Goal: Task Accomplishment & Management: Manage account settings

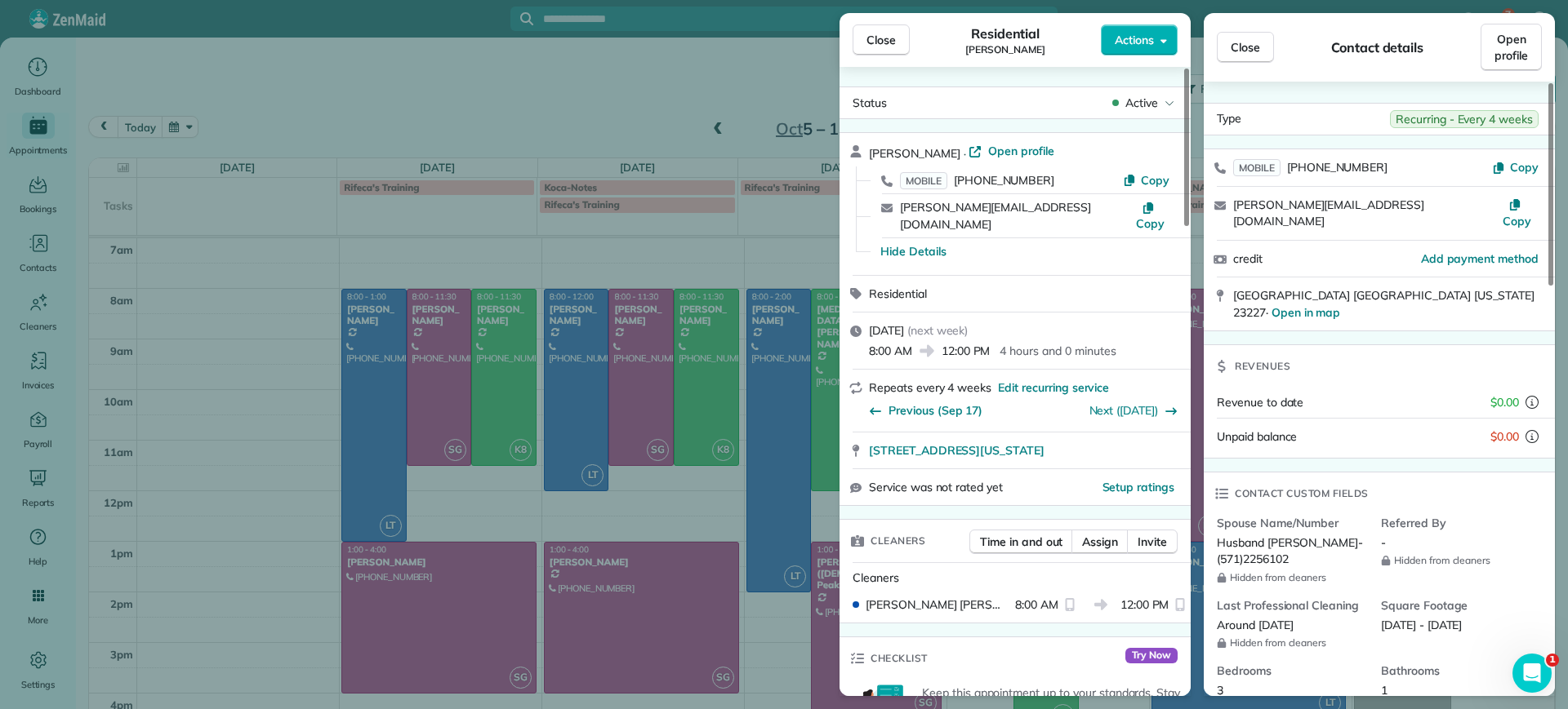
click at [721, 85] on div "Close Residential [PERSON_NAME] Actions Status Active [PERSON_NAME] · Open prof…" at bounding box center [784, 354] width 1568 height 709
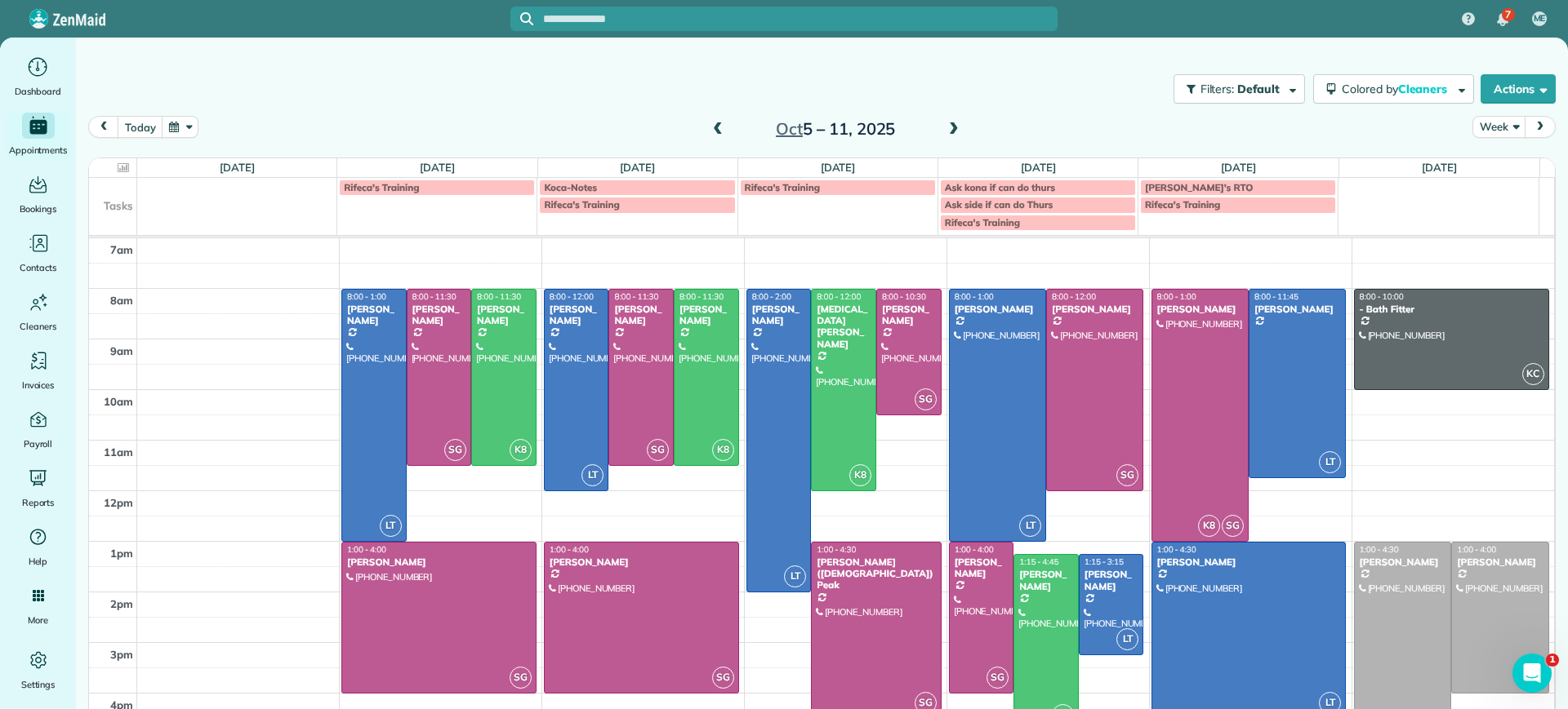
click at [709, 131] on span at bounding box center [718, 130] width 18 height 14
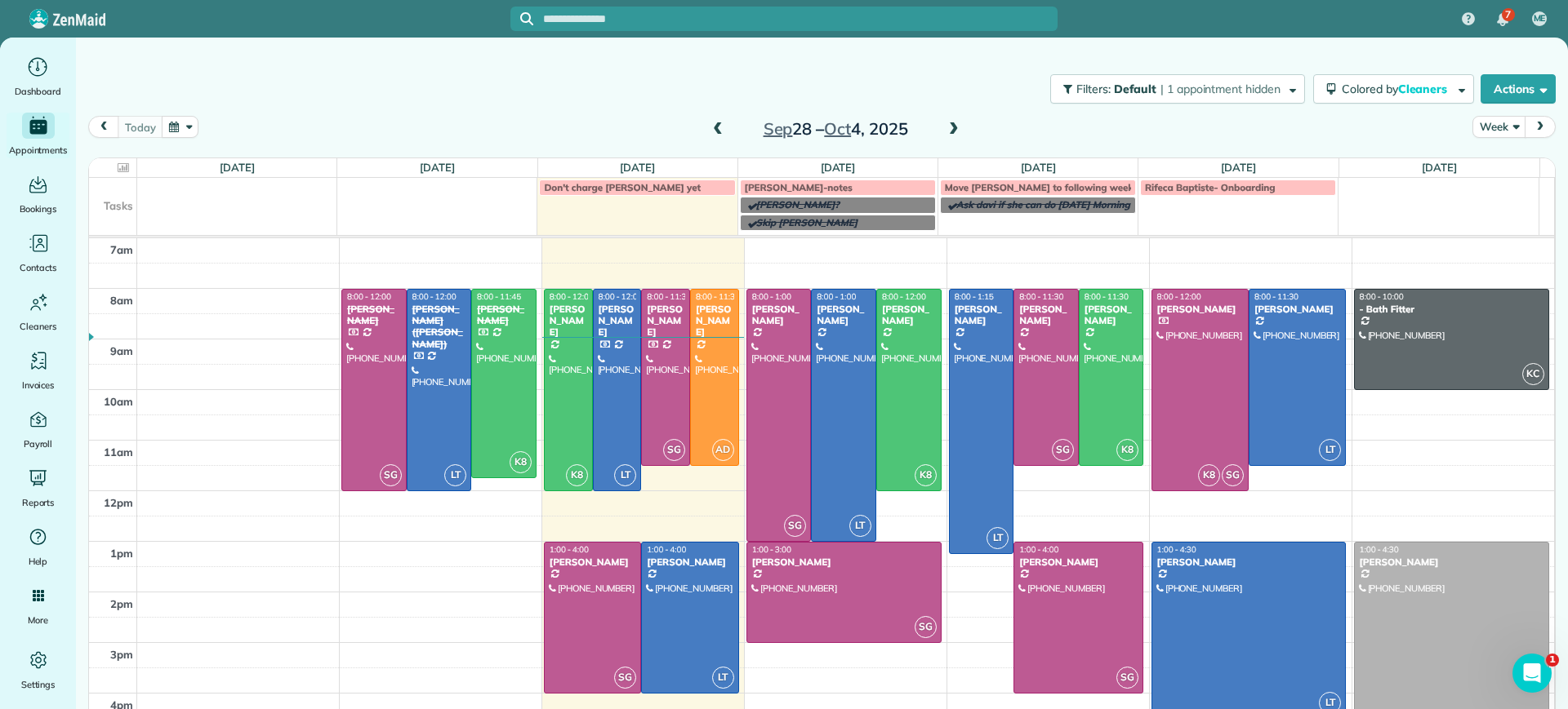
click at [953, 131] on span at bounding box center [953, 130] width 18 height 14
click at [710, 126] on span at bounding box center [718, 130] width 18 height 14
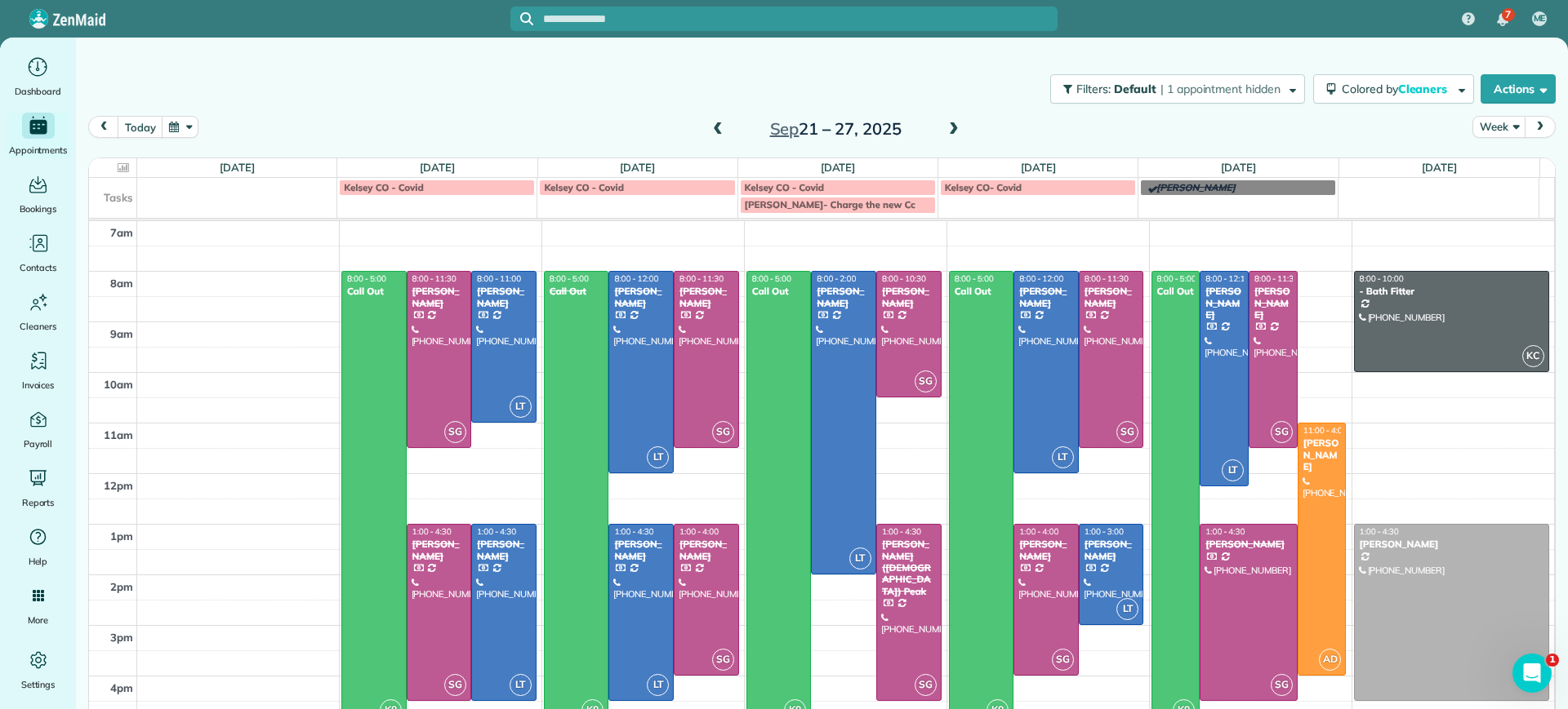
click at [944, 130] on span at bounding box center [953, 130] width 18 height 14
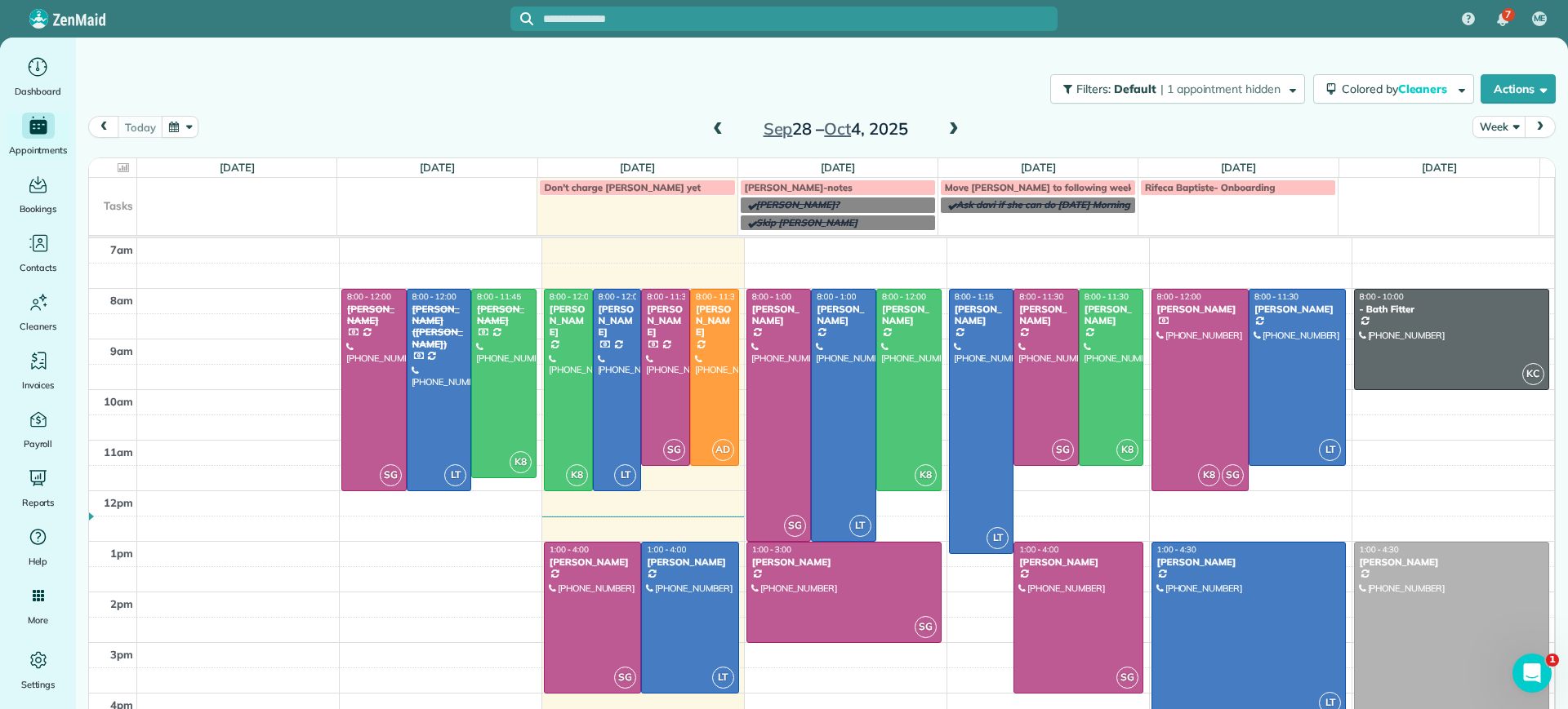
click at [944, 130] on span at bounding box center [953, 130] width 18 height 14
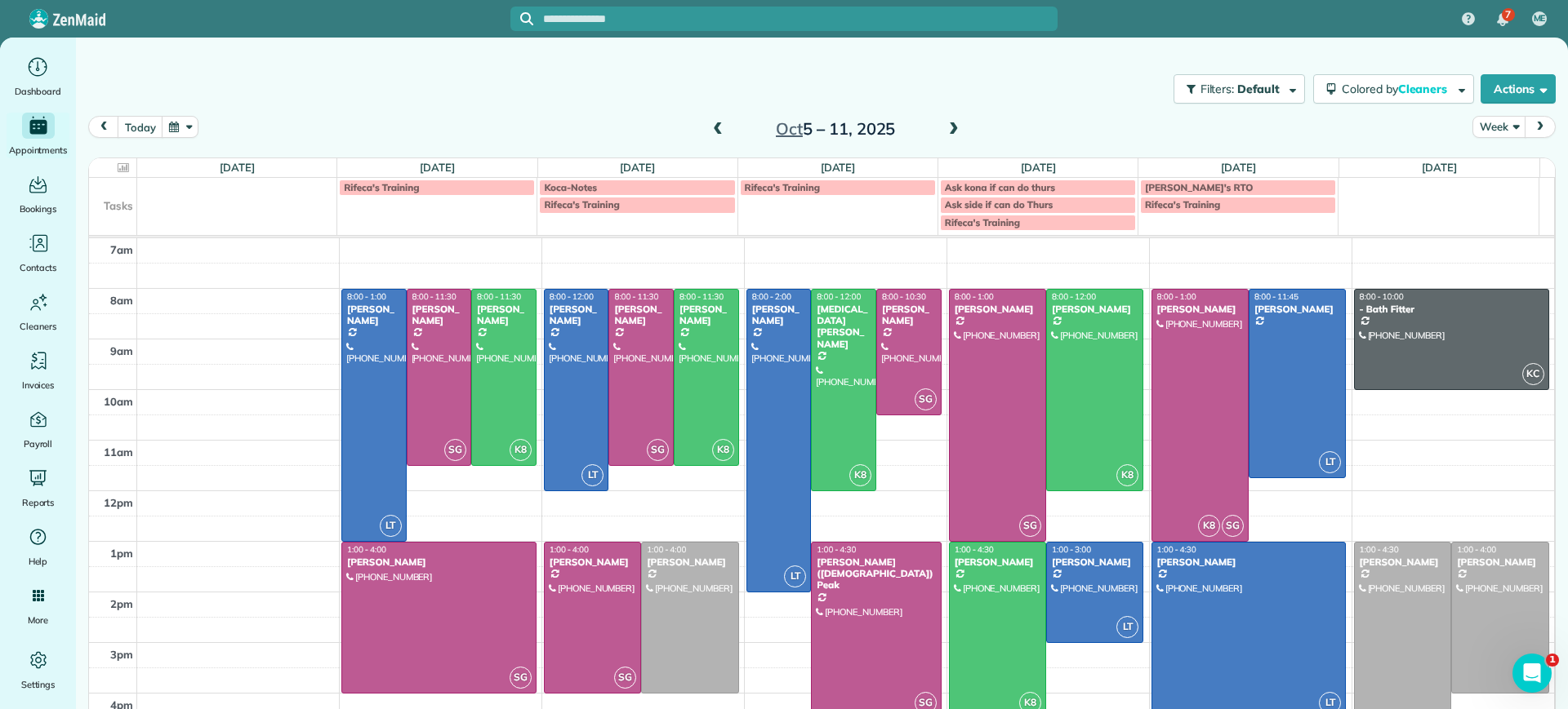
click at [709, 135] on span at bounding box center [718, 130] width 18 height 14
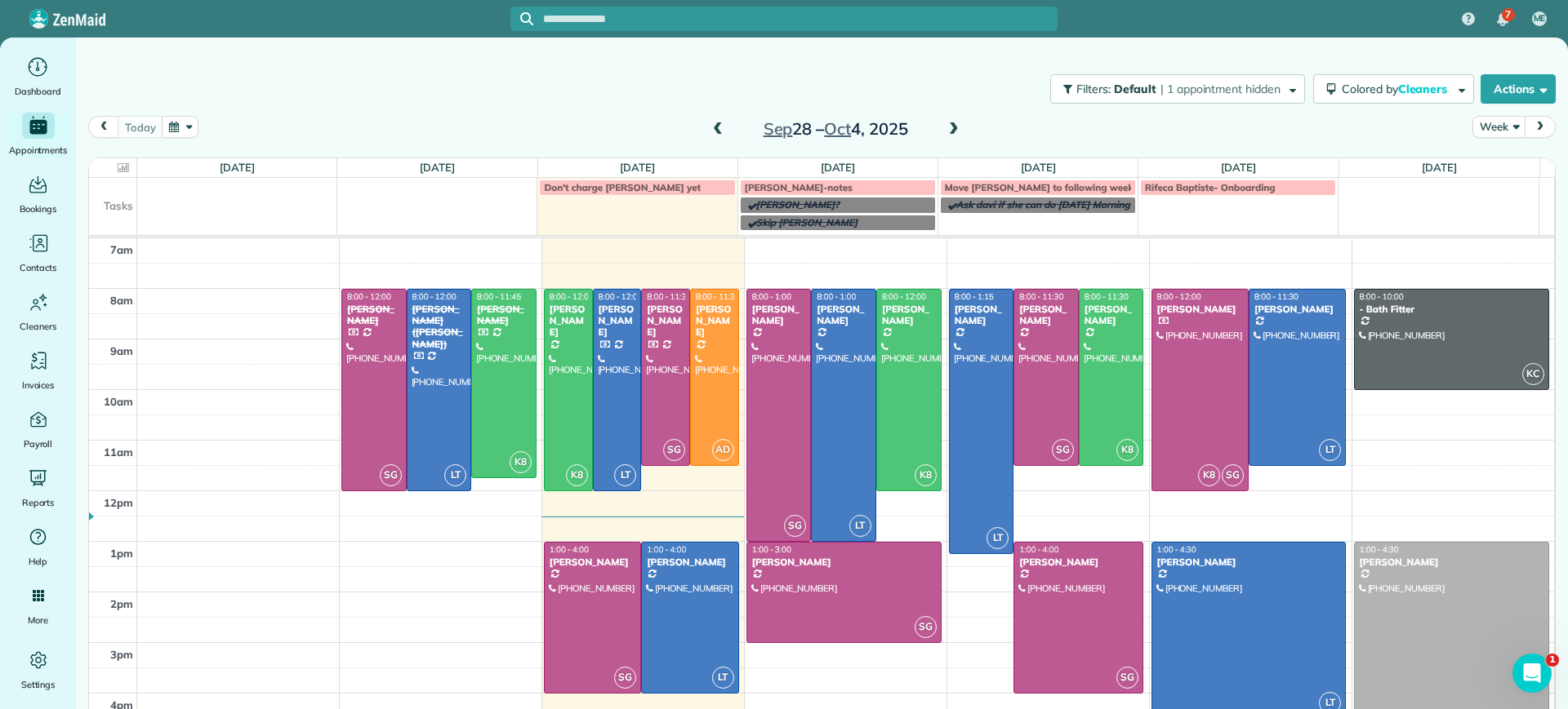
click at [709, 135] on span at bounding box center [718, 130] width 18 height 14
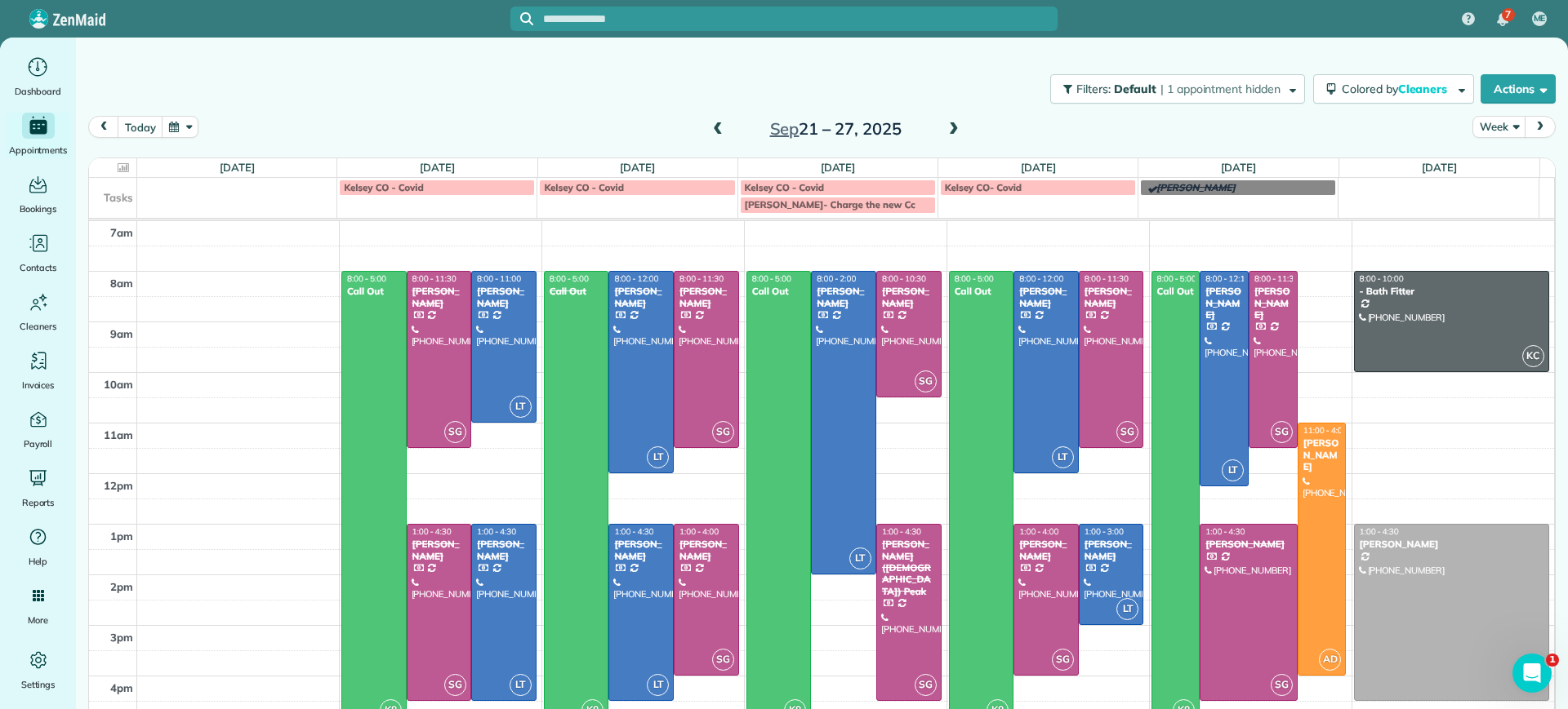
click at [945, 127] on span at bounding box center [953, 130] width 18 height 14
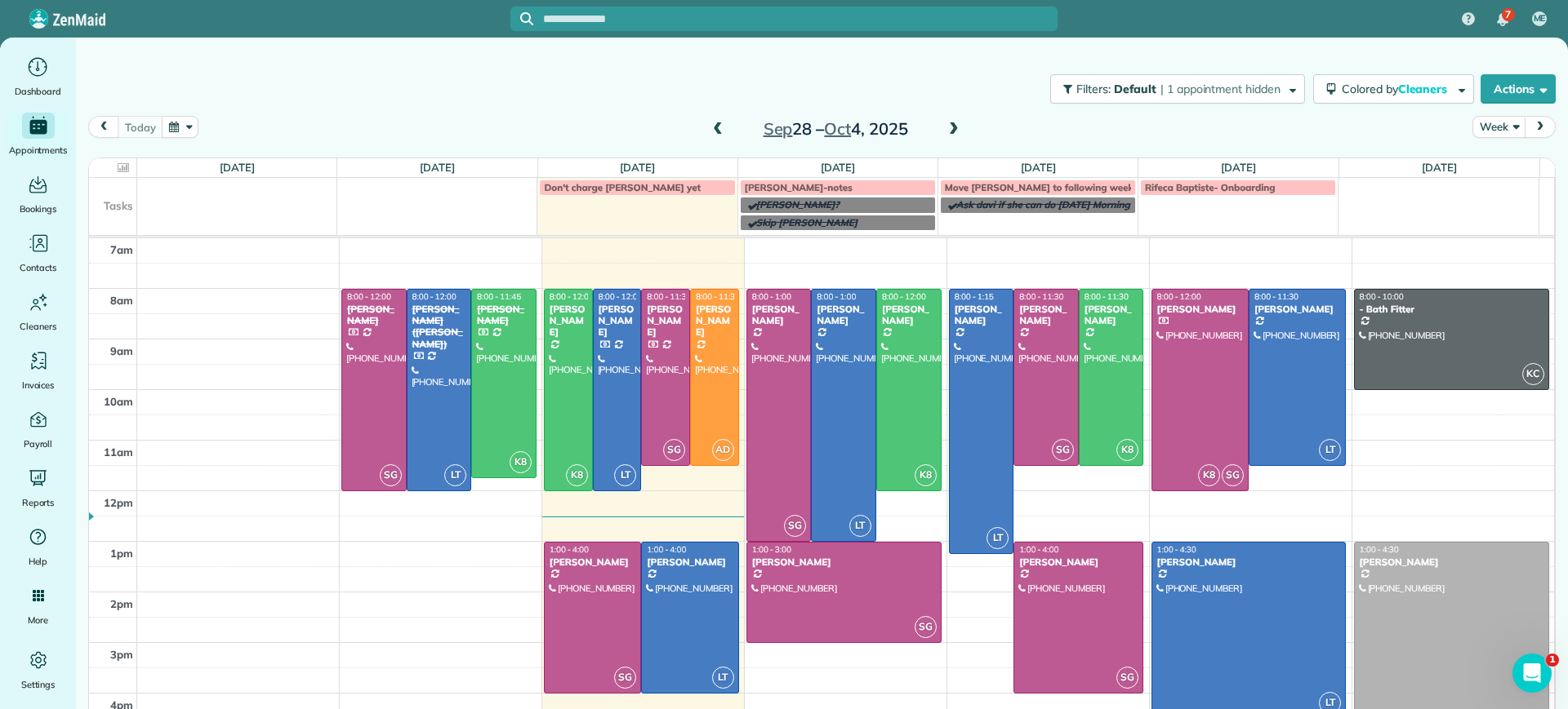
click at [944, 128] on span at bounding box center [953, 130] width 18 height 14
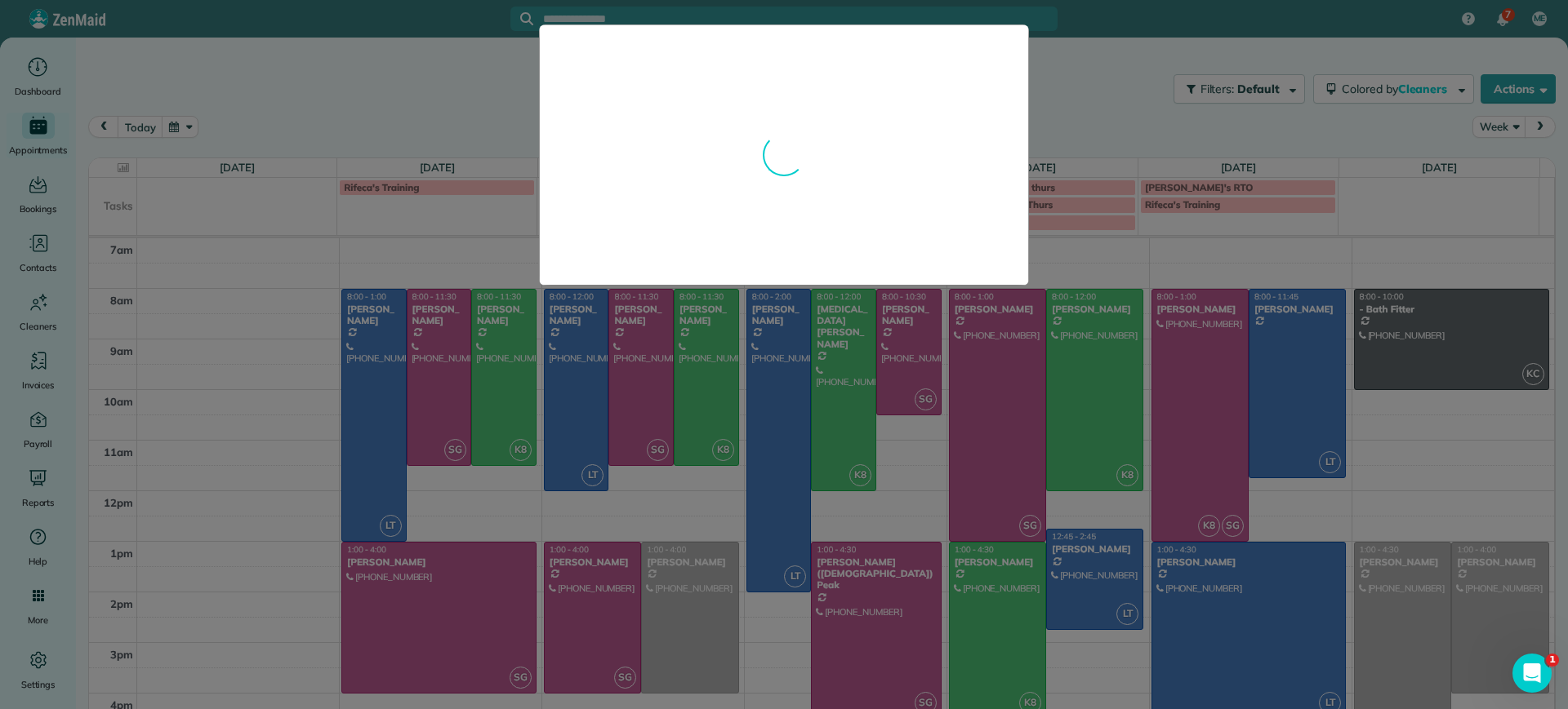
drag, startPoint x: 1089, startPoint y: 599, endPoint x: 1102, endPoint y: 358, distance: 241.4
click at [1096, 378] on body "7 ME Dashboard Appointments Bookings Contacts Cleaners Invoices Payroll Reports…" at bounding box center [784, 354] width 1568 height 709
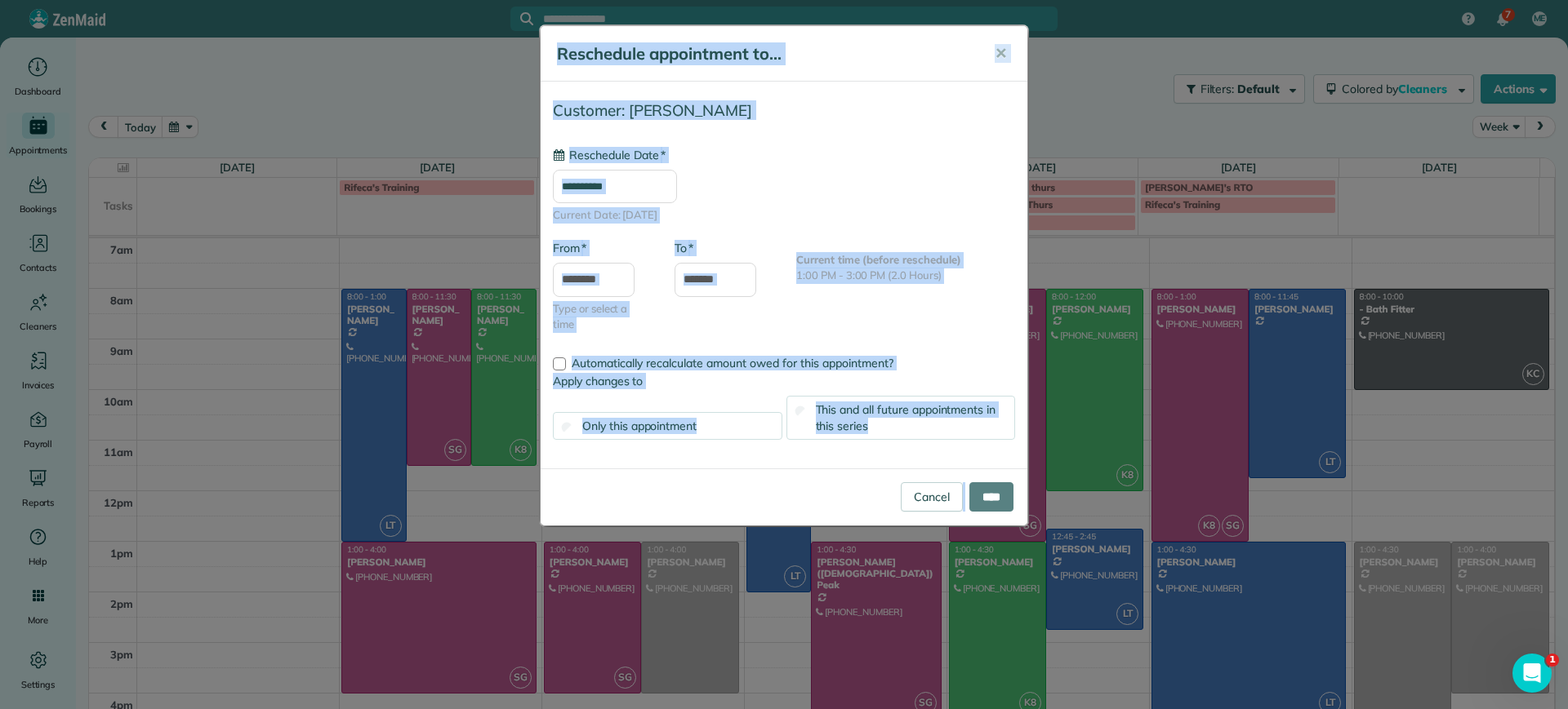
type input "**********"
click at [1008, 43] on button "✕" at bounding box center [1000, 53] width 37 height 39
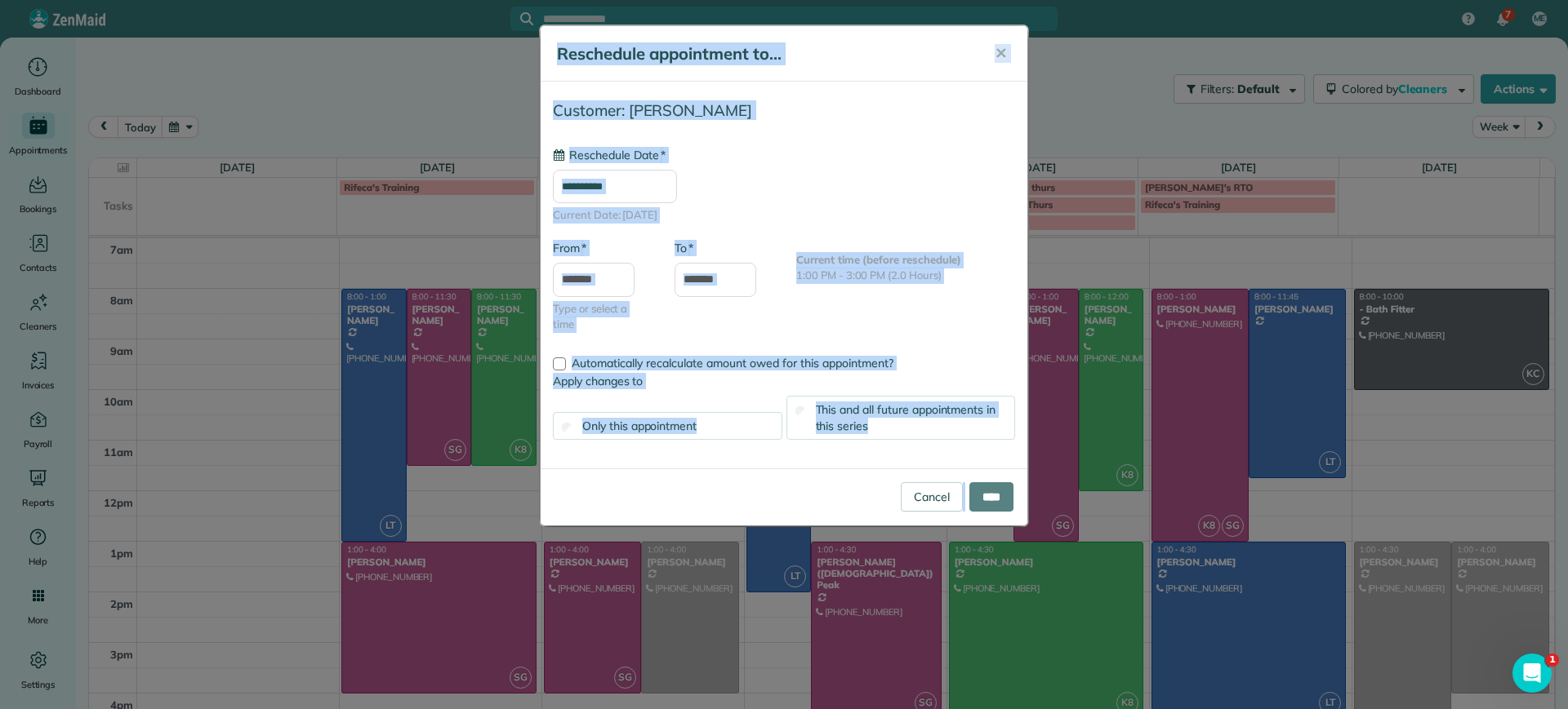
type input "**********"
drag, startPoint x: 1063, startPoint y: 301, endPoint x: 1008, endPoint y: 32, distance: 274.6
click at [1008, 32] on div "Reschedule appointment to... ✕" at bounding box center [784, 53] width 487 height 55
click at [1002, 47] on span "✕" at bounding box center [1001, 53] width 13 height 19
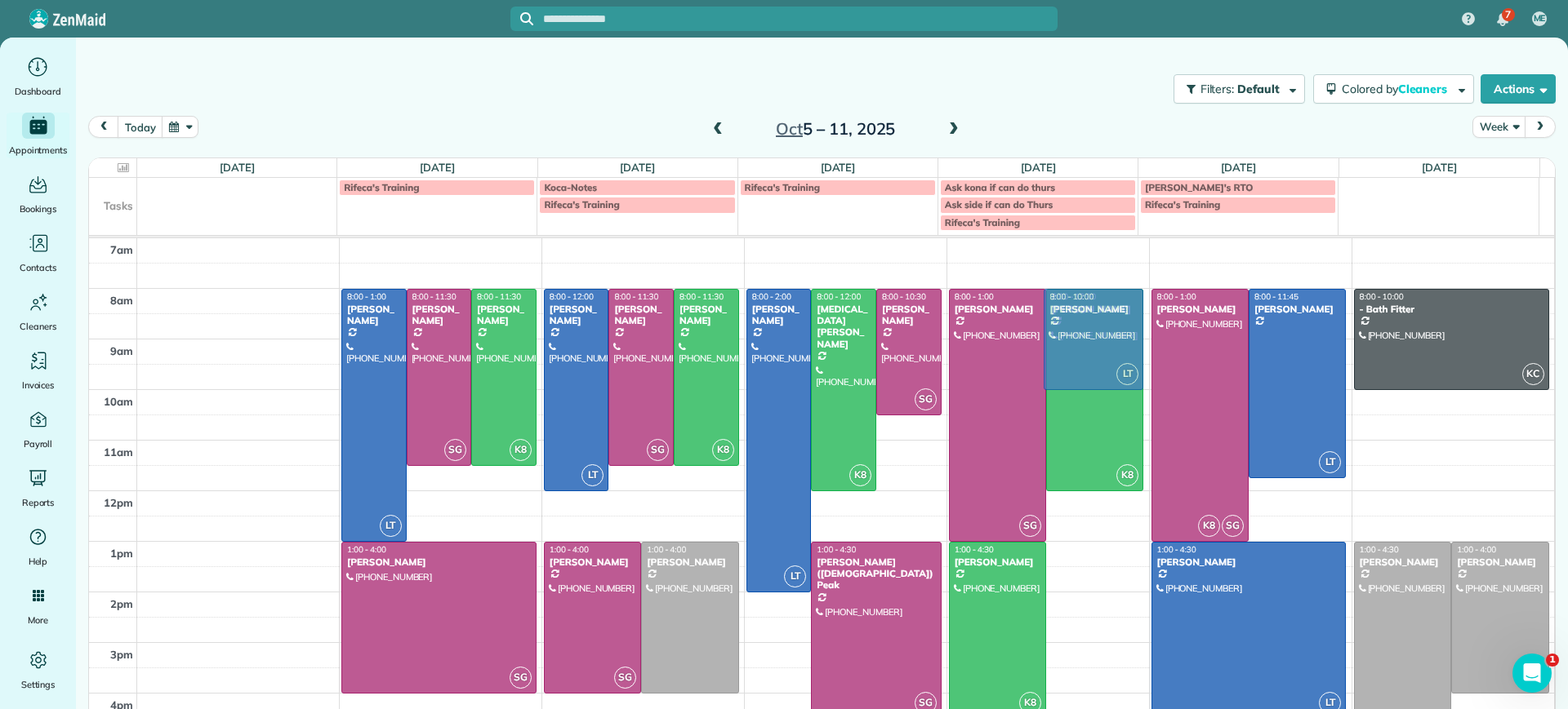
drag, startPoint x: 1081, startPoint y: 580, endPoint x: 1081, endPoint y: 322, distance: 258.0
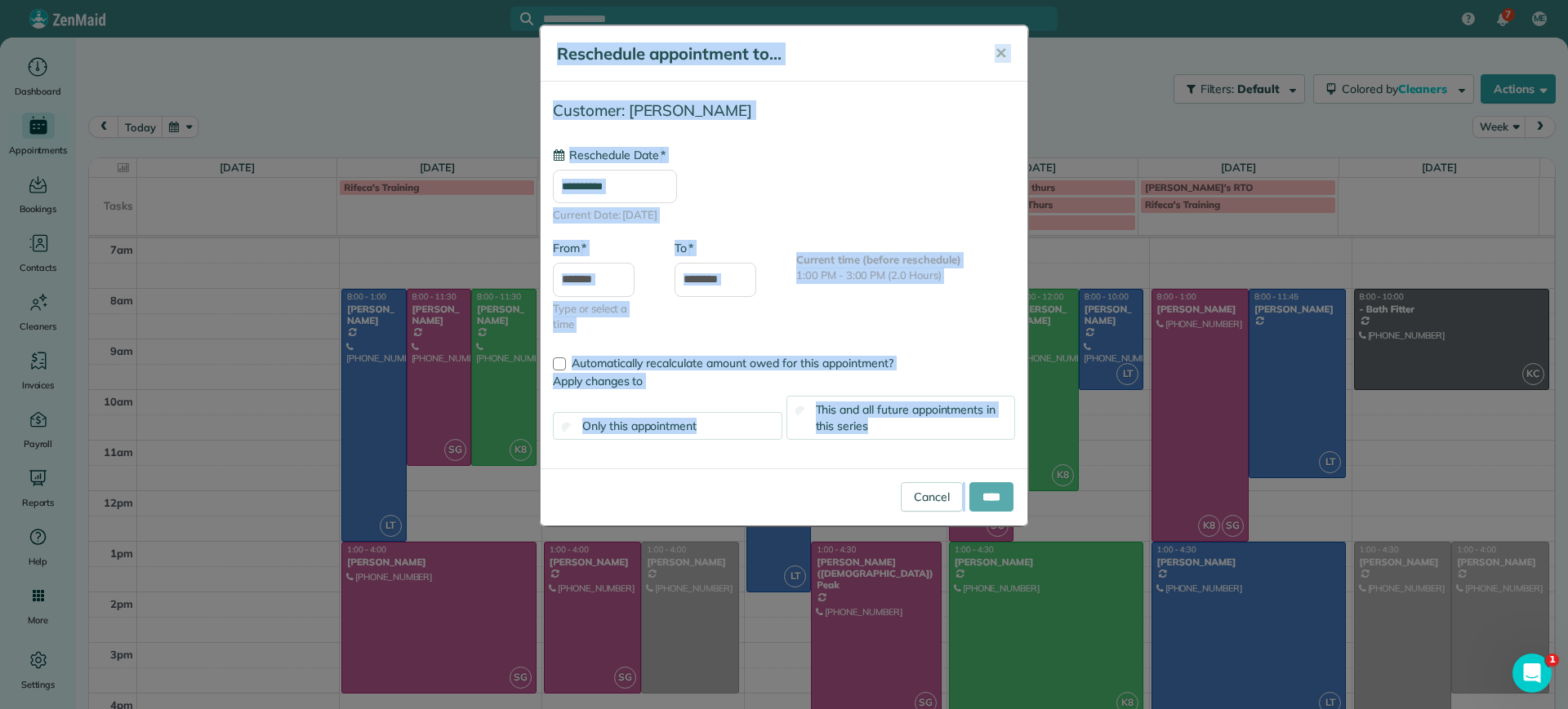
type input "**********"
click at [987, 503] on input "****" at bounding box center [991, 497] width 44 height 30
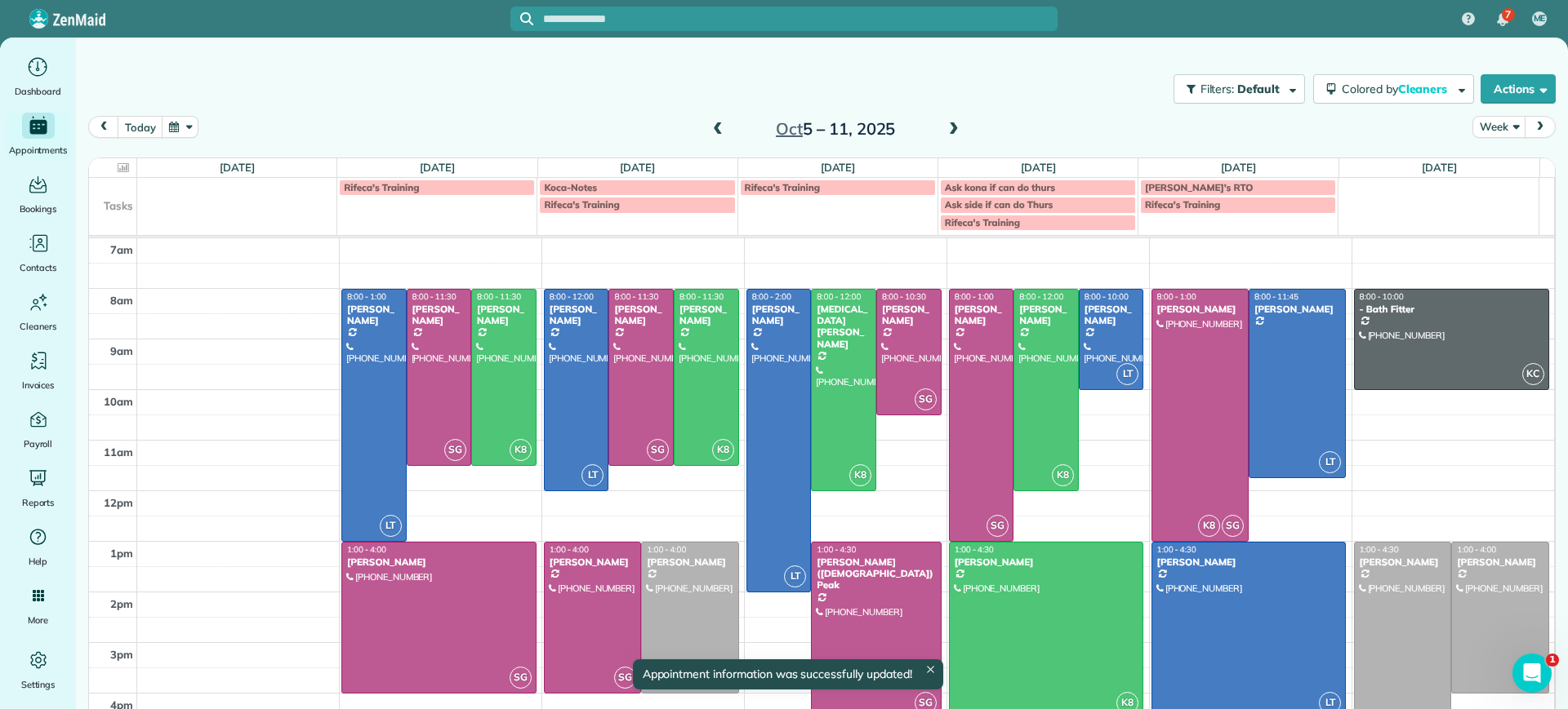
click at [1040, 586] on div at bounding box center [1047, 630] width 193 height 175
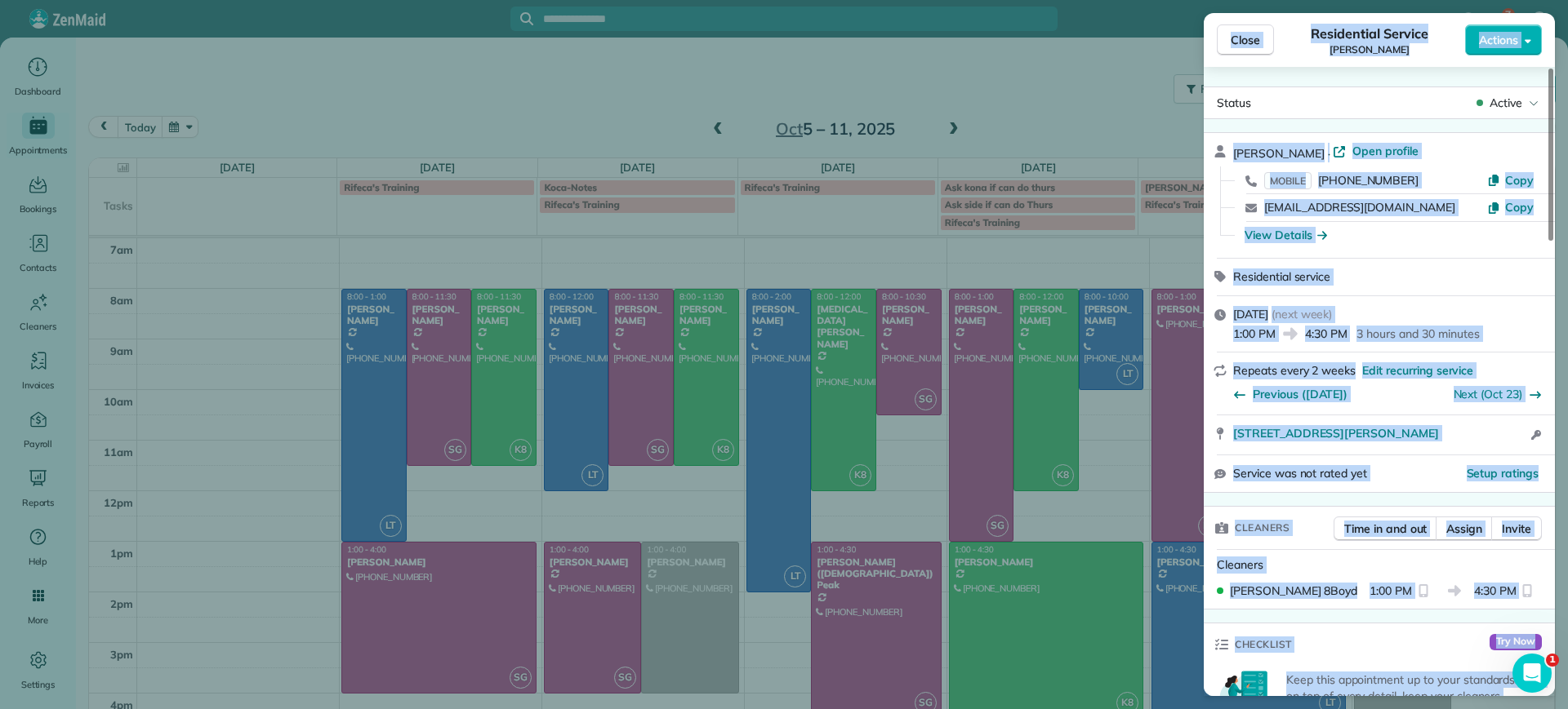
click at [1343, 573] on div "Cleaners Kelsey 8Boyd 1:00 PM 4:30 PM" at bounding box center [1379, 580] width 352 height 60
click at [986, 594] on div "Close Residential Service Carla Bowman Actions Status Active Carla Bowman · Ope…" at bounding box center [784, 354] width 1568 height 709
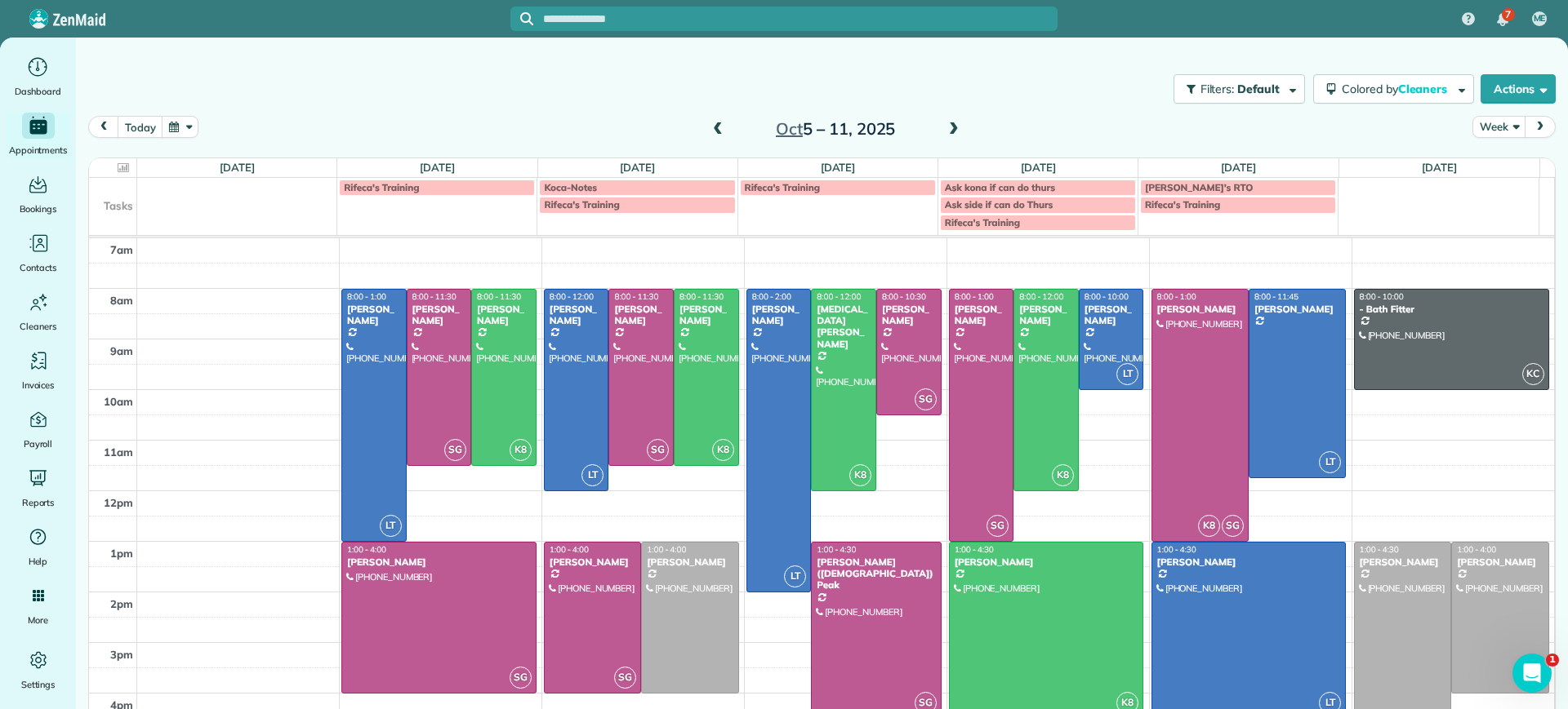
click at [986, 594] on div at bounding box center [1047, 630] width 193 height 175
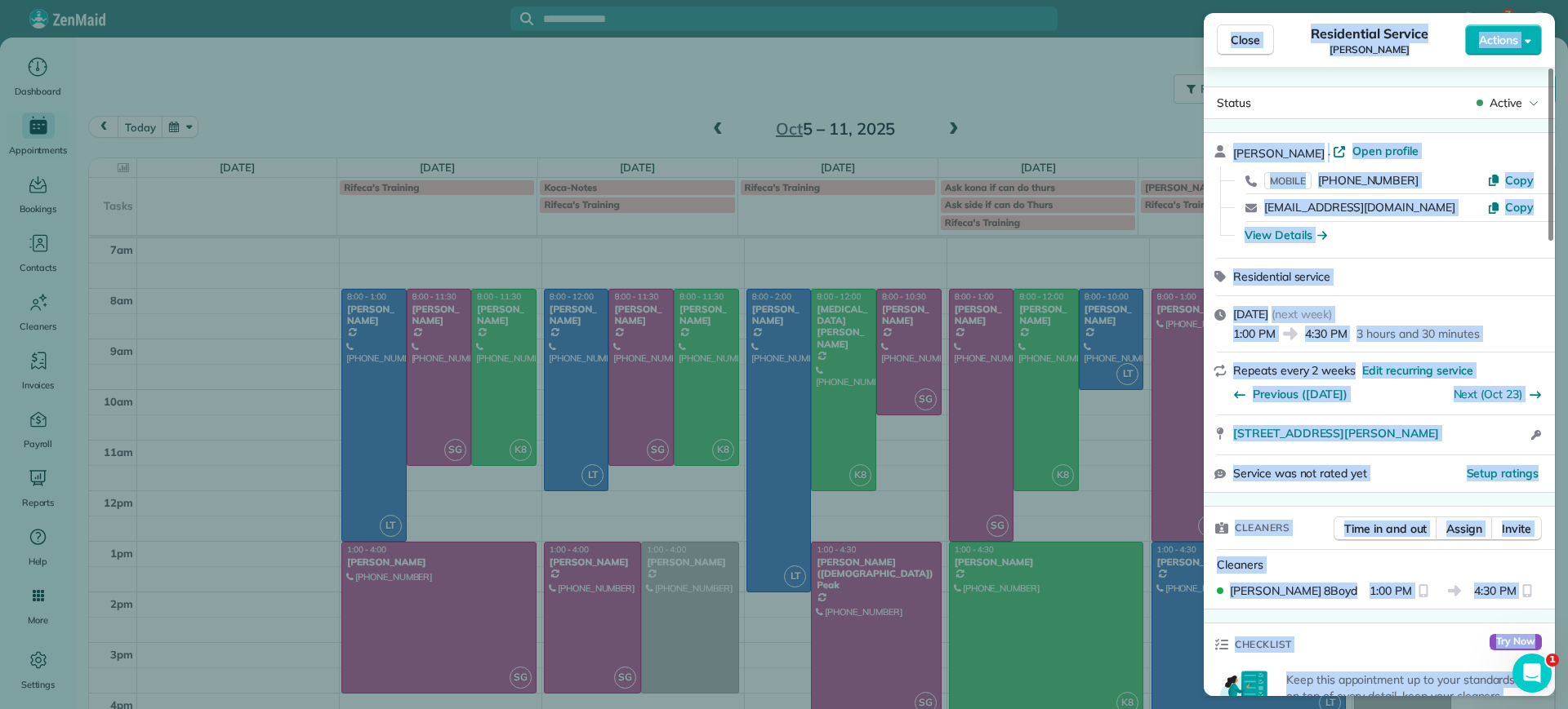
click at [1470, 530] on span "Assign" at bounding box center [1464, 528] width 36 height 16
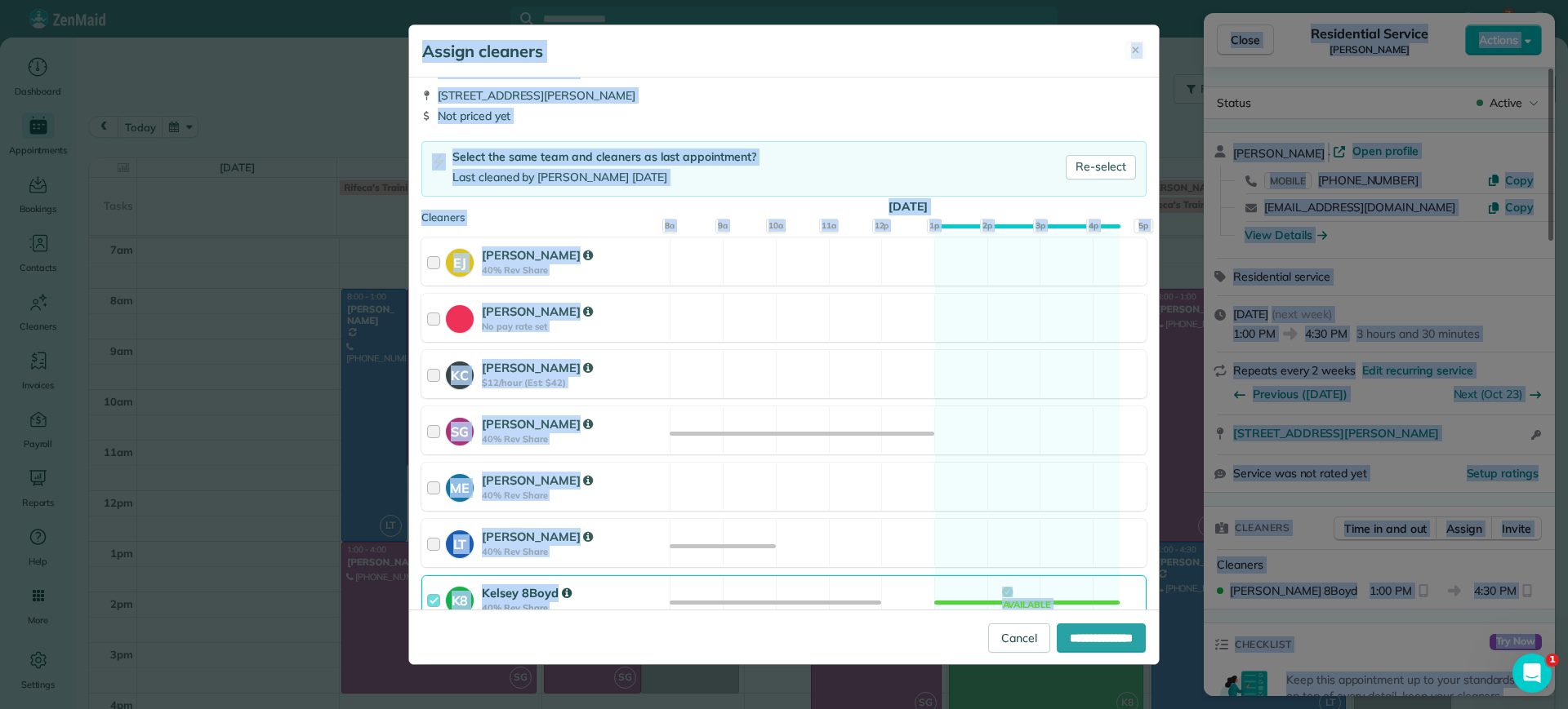
scroll to position [102, 0]
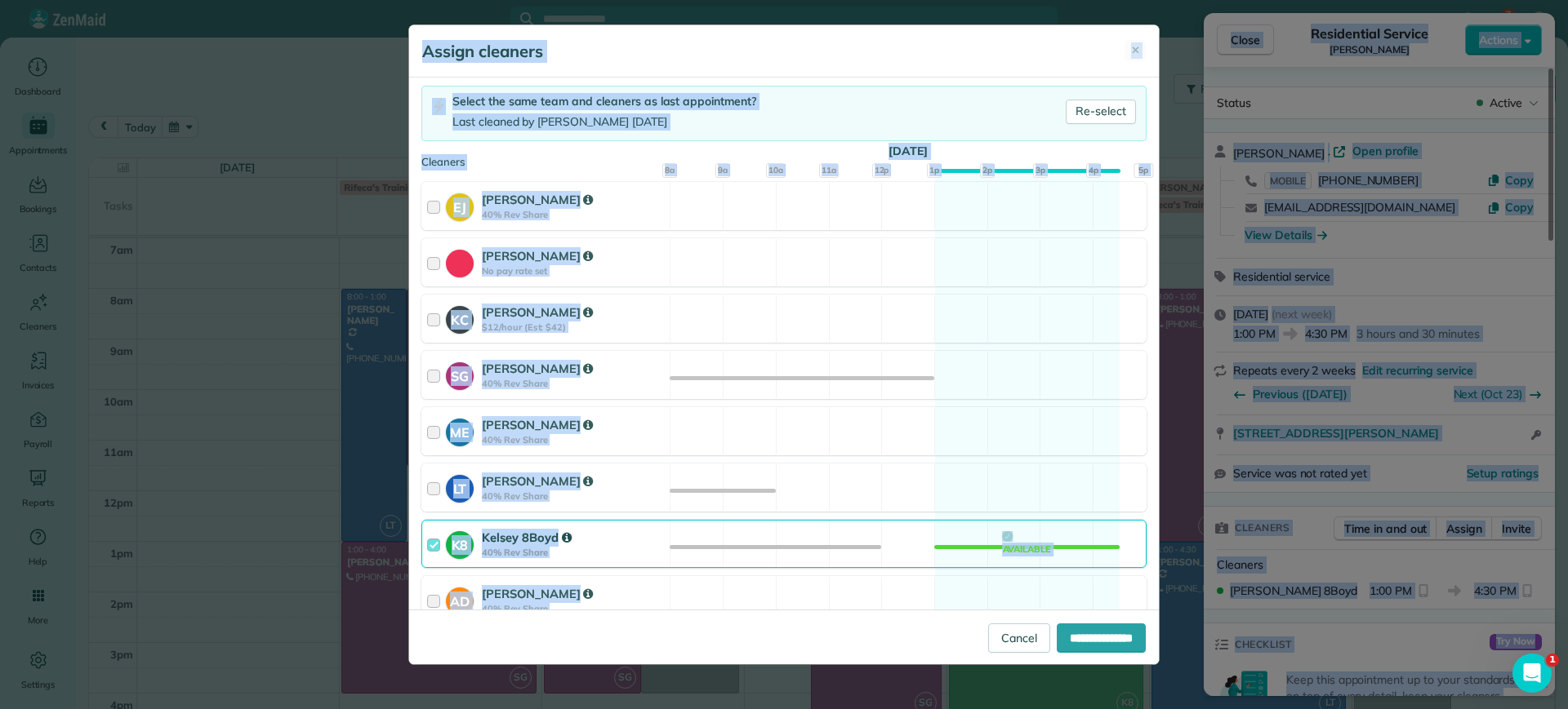
click at [1001, 545] on div "K8 Kelsey 8Boyd 40% Rev Share Available" at bounding box center [784, 544] width 725 height 48
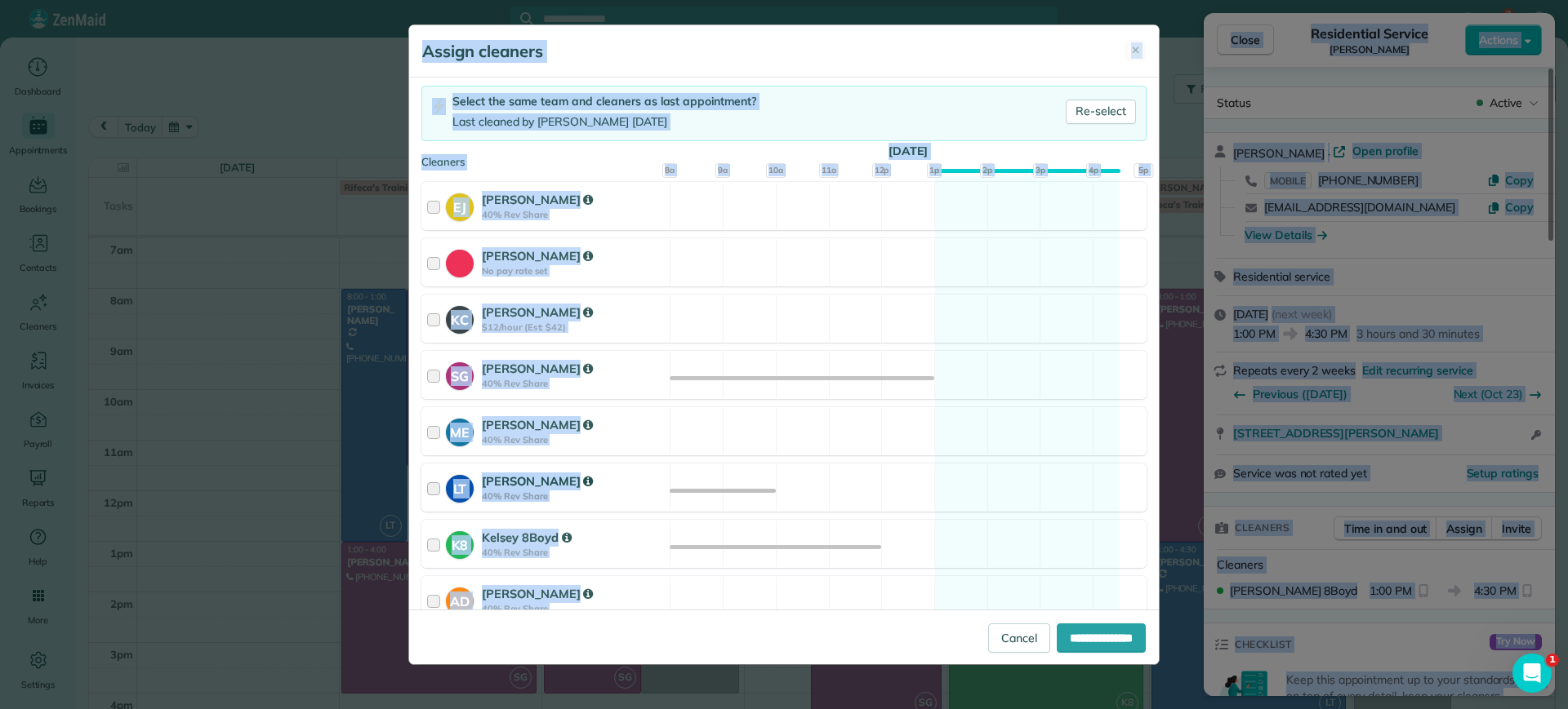
click at [1022, 497] on div "LT Laura Thaller 40% Rev Share Available" at bounding box center [784, 487] width 725 height 48
click at [1088, 637] on input "**********" at bounding box center [1101, 638] width 89 height 30
type input "**********"
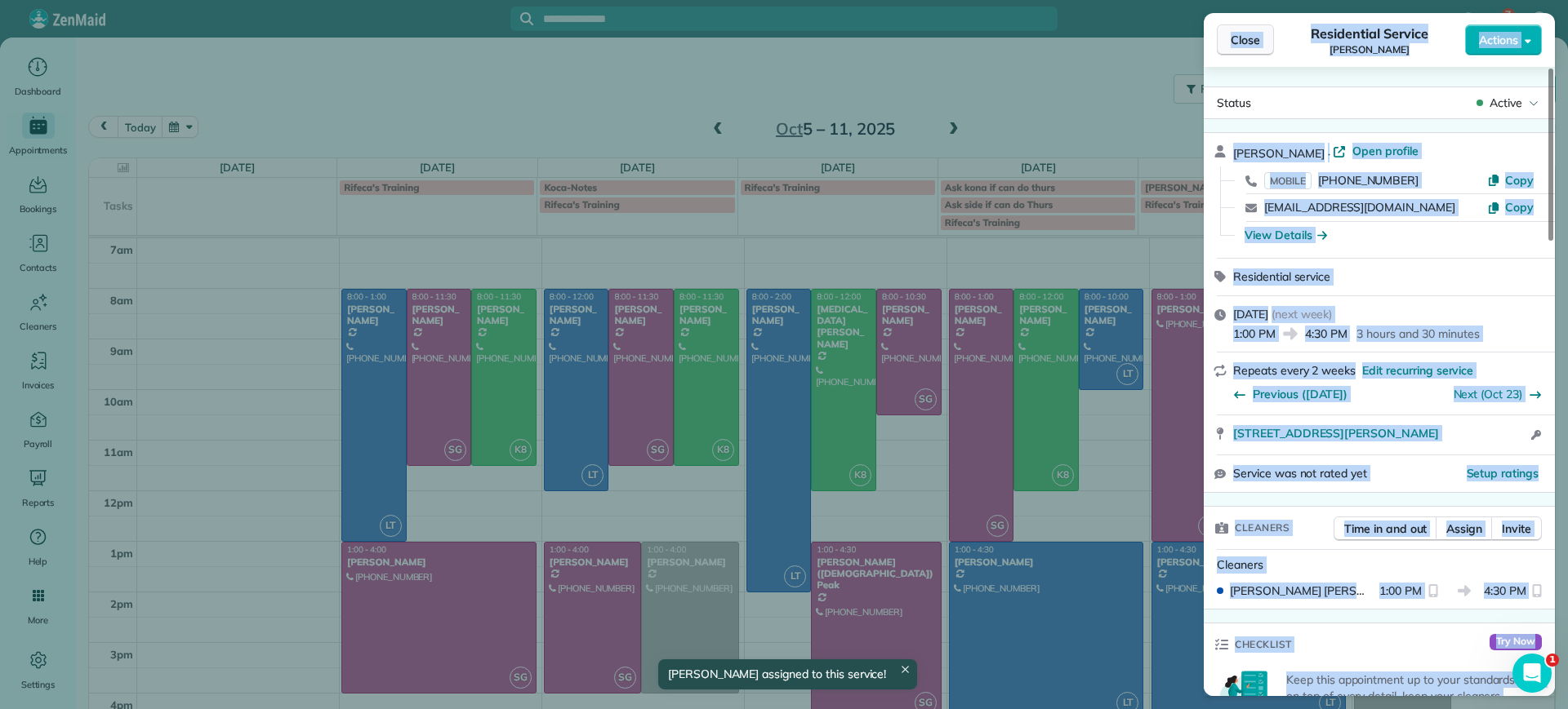
click at [1240, 35] on span "Close" at bounding box center [1245, 40] width 30 height 16
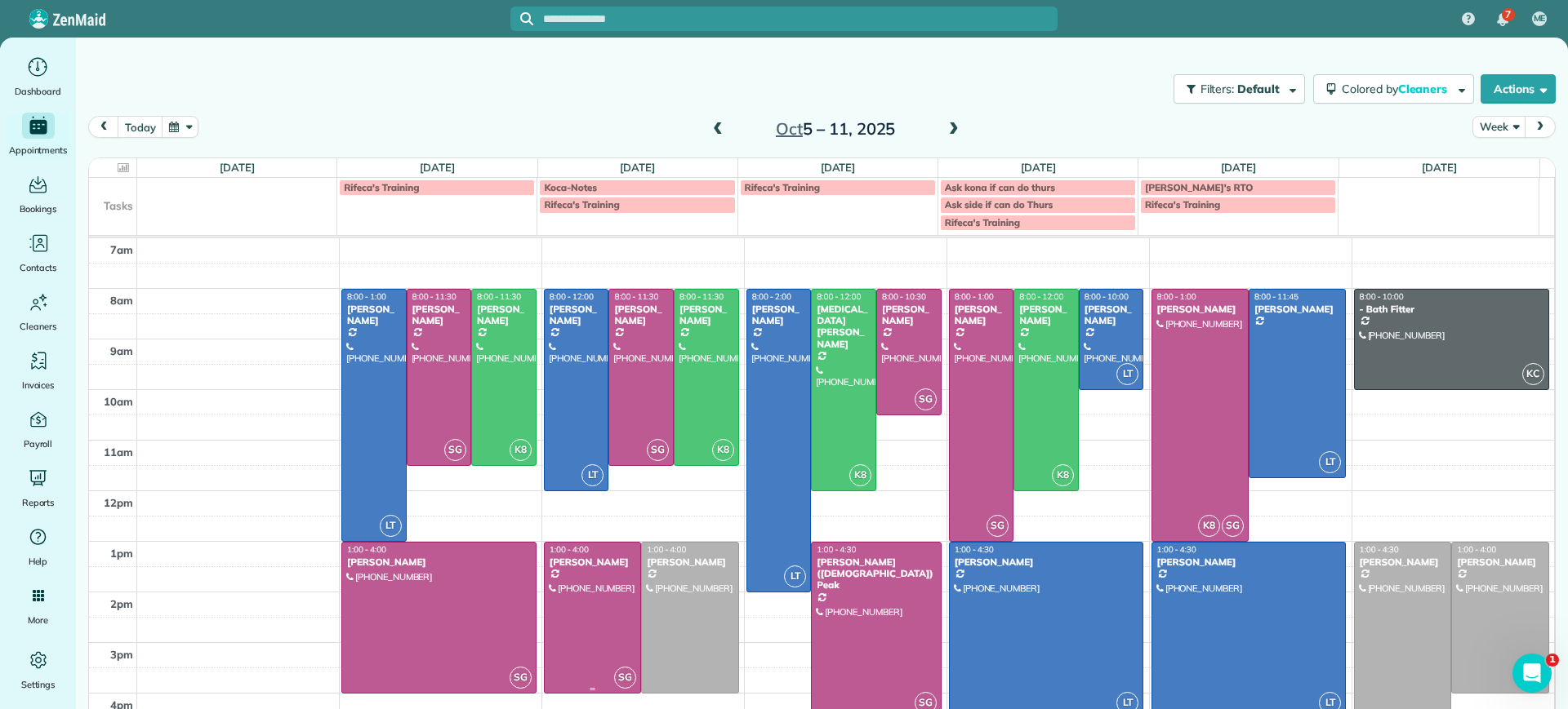
click at [610, 615] on div at bounding box center [593, 618] width 96 height 150
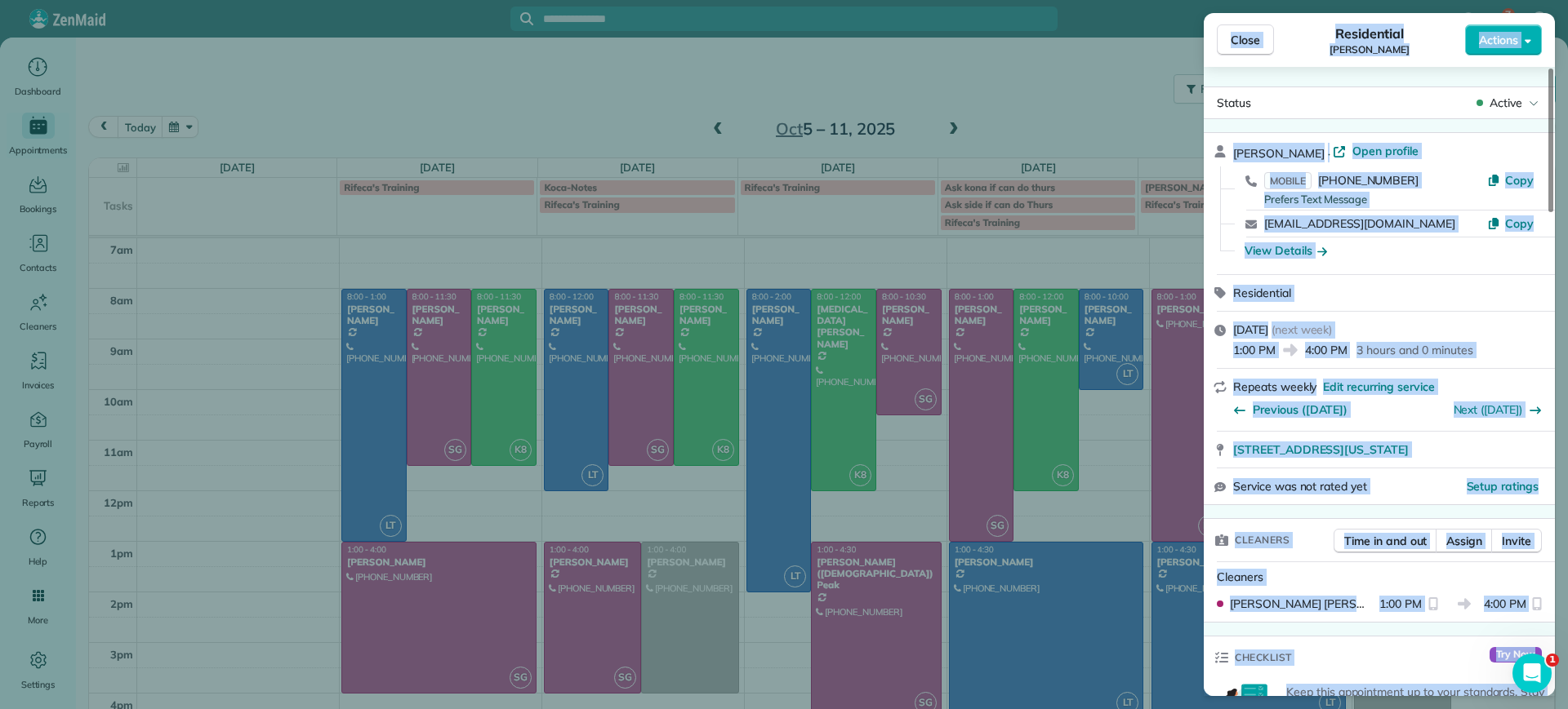
click at [828, 532] on div "Close Residential Tracy Jones Actions Status Active Tracy Jones · Open profile …" at bounding box center [784, 354] width 1568 height 709
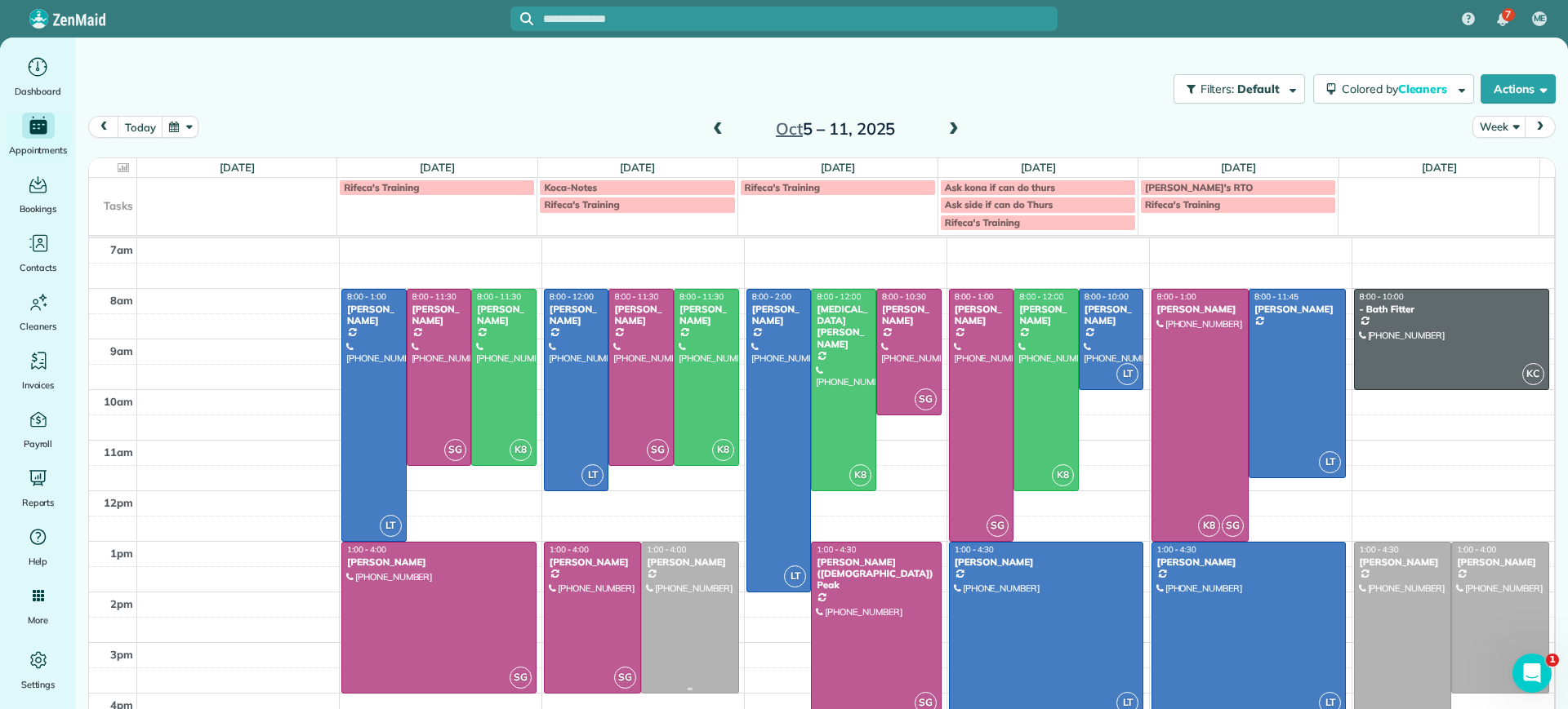
click at [689, 639] on div at bounding box center [690, 618] width 96 height 150
